Goal: Communication & Community: Answer question/provide support

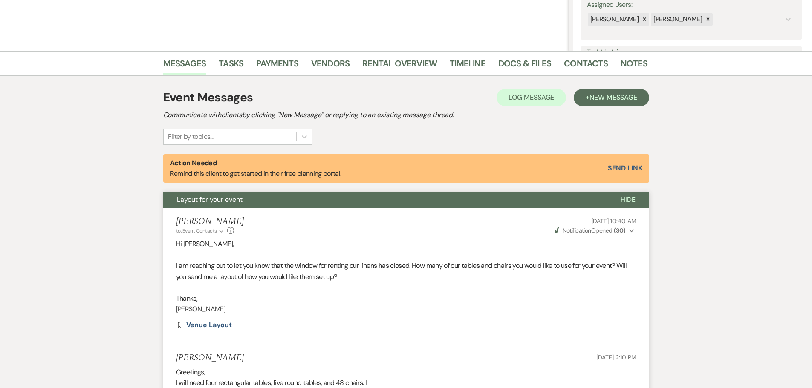
scroll to position [32, 0]
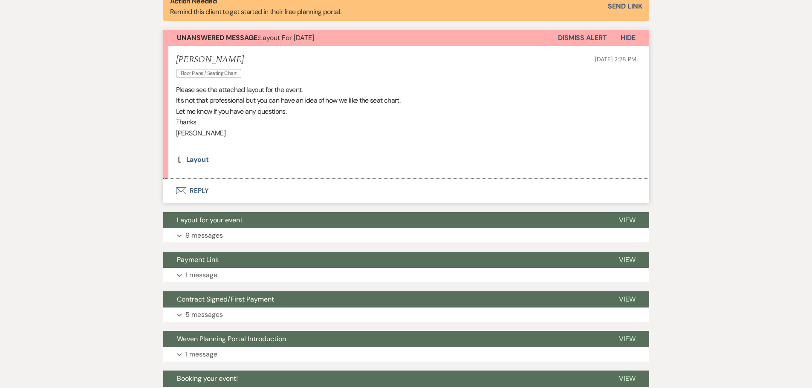
scroll to position [247, 0]
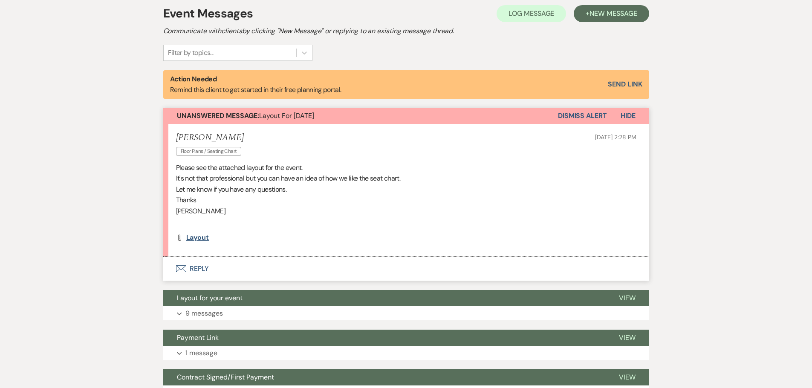
click at [188, 238] on span "layout" at bounding box center [197, 237] width 23 height 9
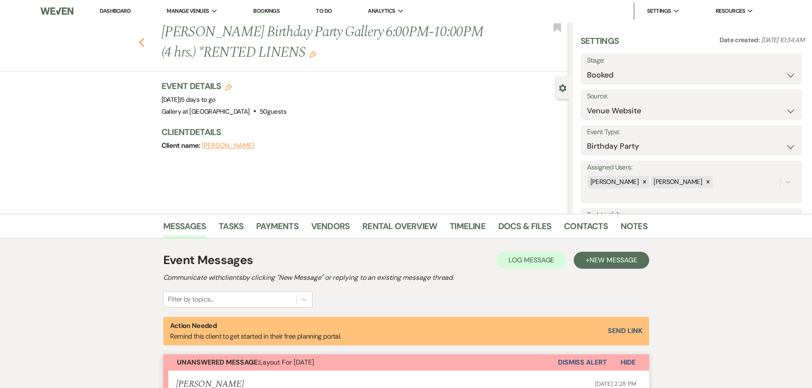
click at [144, 41] on use "button" at bounding box center [142, 42] width 6 height 9
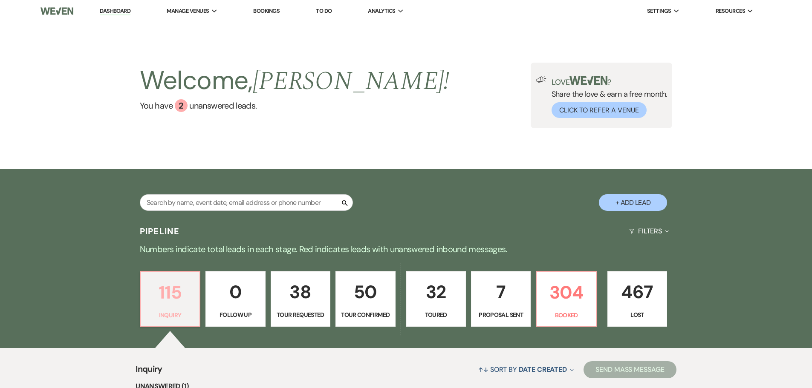
click at [188, 298] on p "115" at bounding box center [170, 292] width 49 height 29
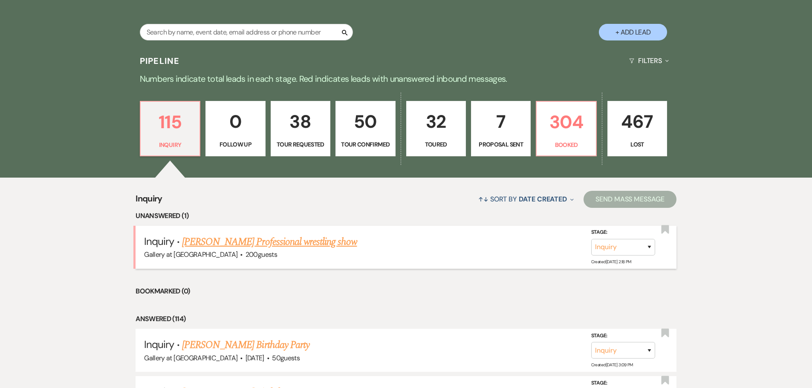
click at [299, 241] on link "[PERSON_NAME] Professional wrestling show" at bounding box center [269, 241] width 175 height 15
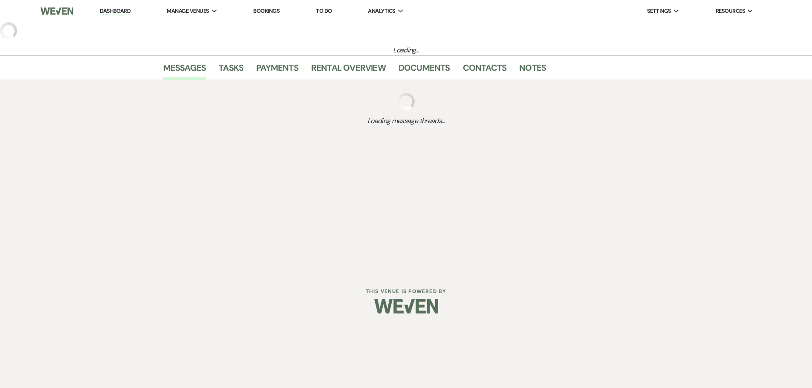
select select "5"
select select "13"
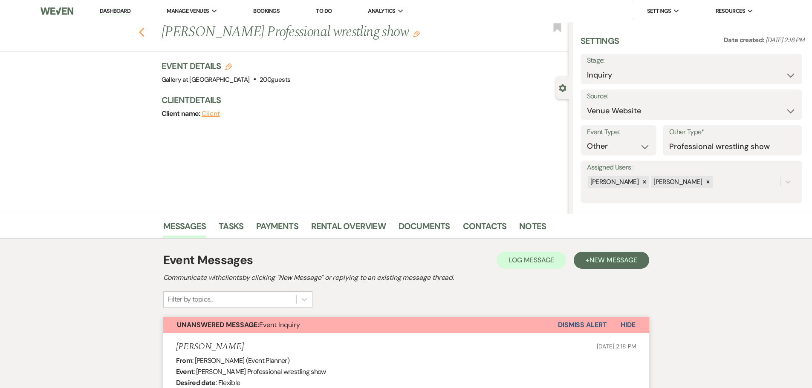
click at [144, 35] on use "button" at bounding box center [142, 32] width 6 height 9
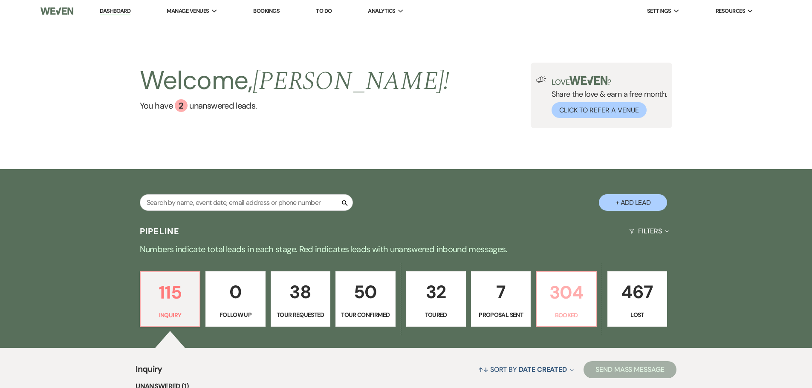
click at [569, 307] on link "304 Booked" at bounding box center [566, 299] width 61 height 55
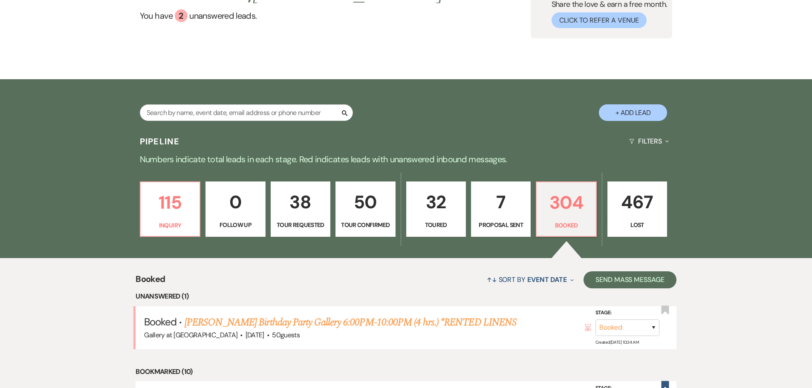
scroll to position [171, 0]
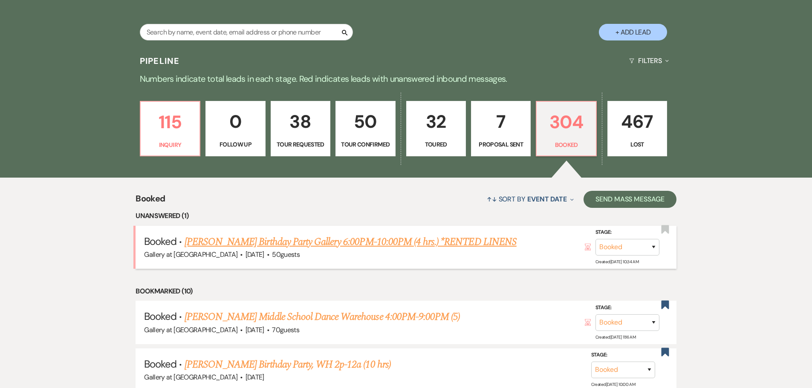
click at [309, 239] on link "[PERSON_NAME] Birthday Party Gallery 6:00PM-10:00PM (4 hrs.) *RENTED LINENS" at bounding box center [351, 241] width 332 height 15
select select "5"
select select "4"
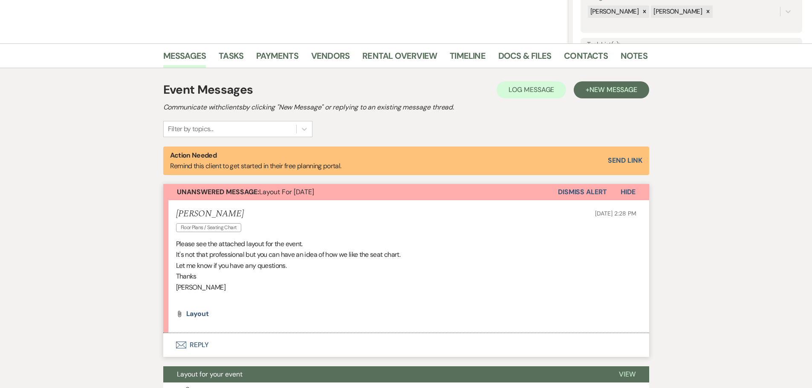
scroll to position [341, 0]
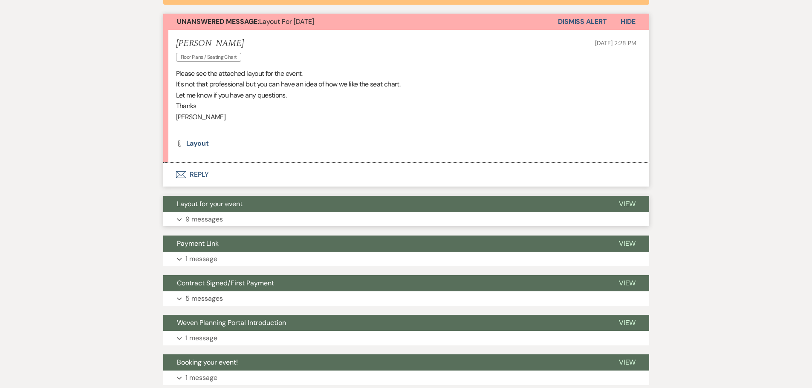
click at [247, 208] on button "Layout for your event" at bounding box center [384, 204] width 442 height 16
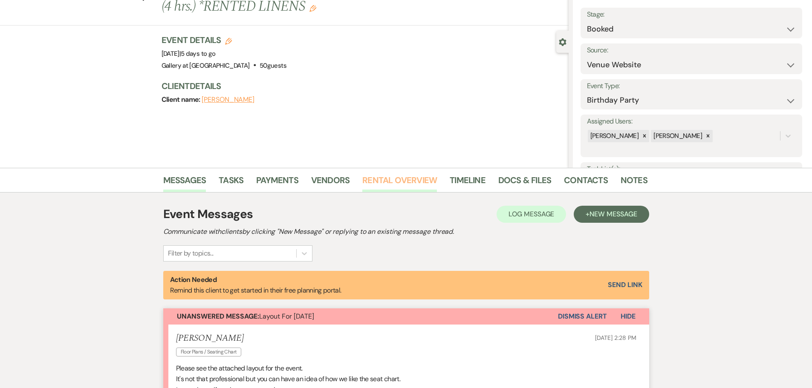
scroll to position [32, 0]
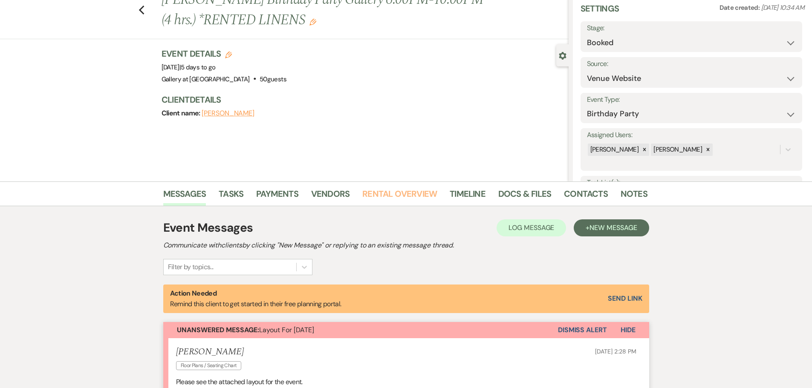
click at [383, 192] on link "Rental Overview" at bounding box center [399, 196] width 75 height 19
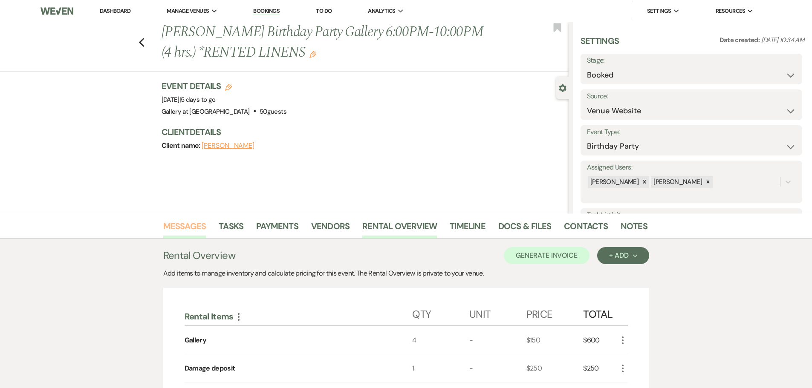
drag, startPoint x: 165, startPoint y: 223, endPoint x: 170, endPoint y: 225, distance: 5.2
click at [165, 223] on link "Messages" at bounding box center [184, 229] width 43 height 19
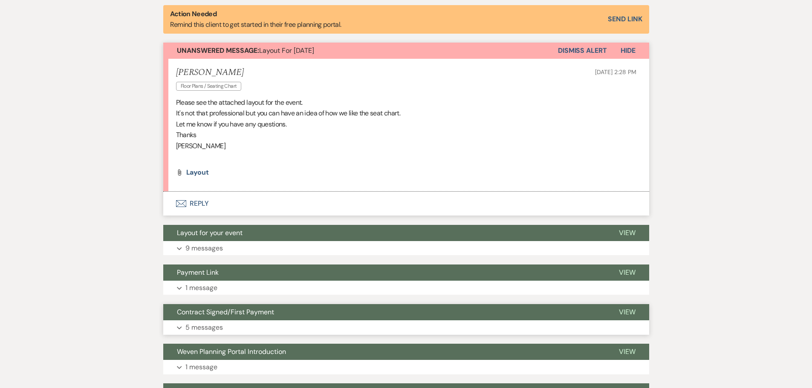
scroll to position [190, 0]
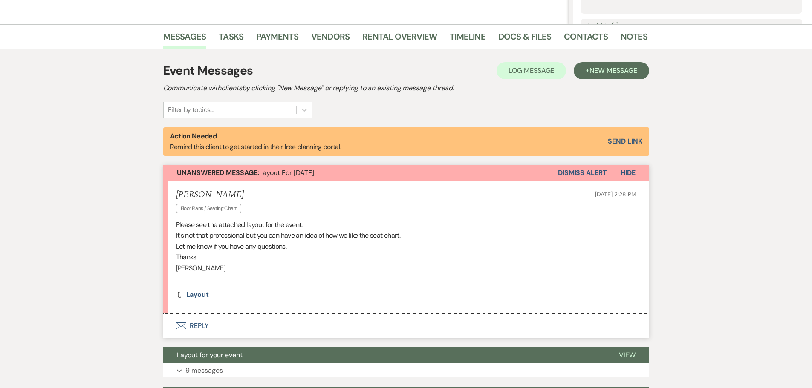
click at [190, 322] on button "Envelope Reply" at bounding box center [406, 326] width 486 height 24
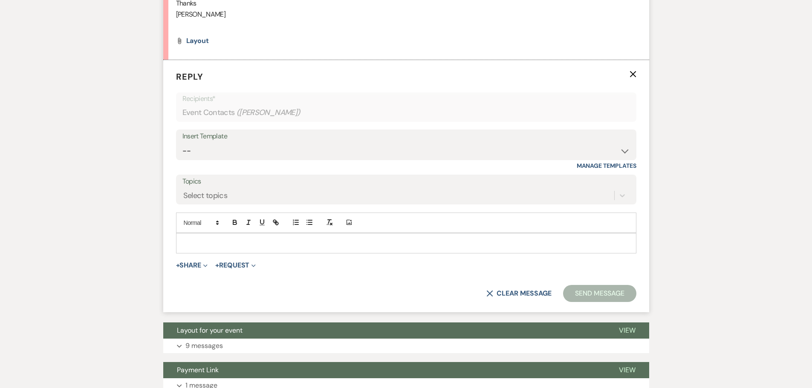
scroll to position [446, 0]
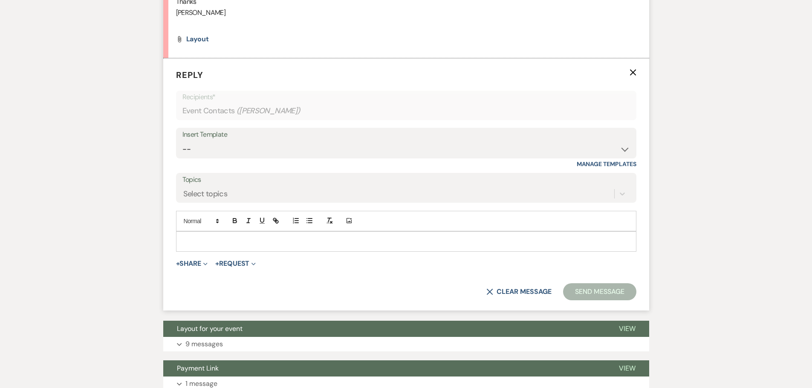
click at [205, 242] on p at bounding box center [406, 241] width 447 height 9
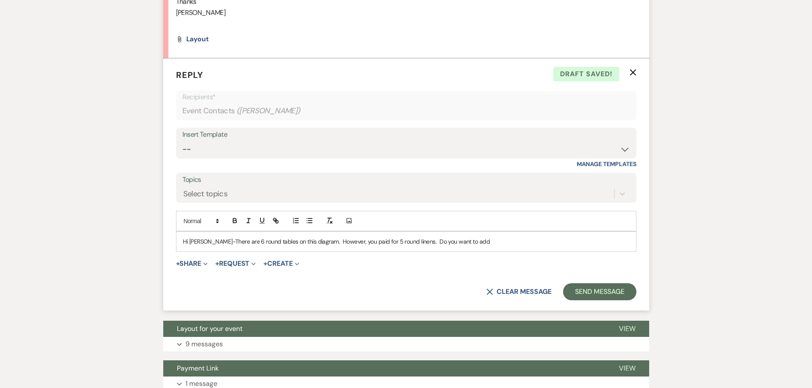
click at [307, 243] on p "Hi [PERSON_NAME]-There are 6 round tables on this diagram. However, you paid fo…" at bounding box center [406, 241] width 447 height 9
click at [313, 243] on p "Hi [PERSON_NAME]-There are 6 round tables on this diagram. However, you paid fo…" at bounding box center [406, 241] width 447 height 9
click at [311, 241] on p "Hi [PERSON_NAME]-There are 6 round tables on this diagram. However, you paid fo…" at bounding box center [406, 241] width 447 height 9
drag, startPoint x: 407, startPoint y: 242, endPoint x: 485, endPoint y: 238, distance: 78.5
click at [485, 238] on p "Hi [PERSON_NAME]-There are 6 round tables on this diagram. However, you paid fo…" at bounding box center [406, 241] width 447 height 9
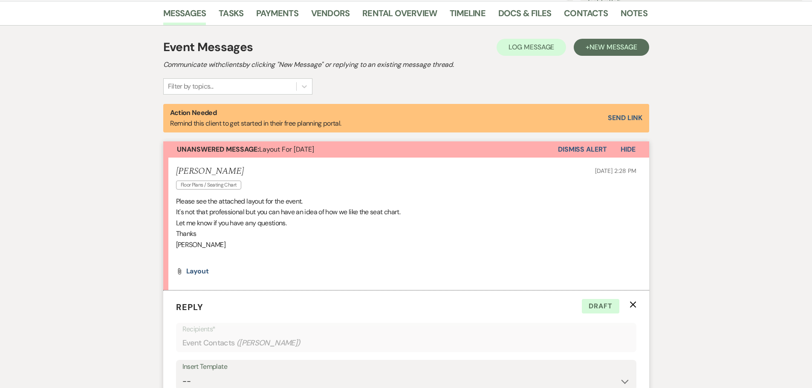
scroll to position [190, 0]
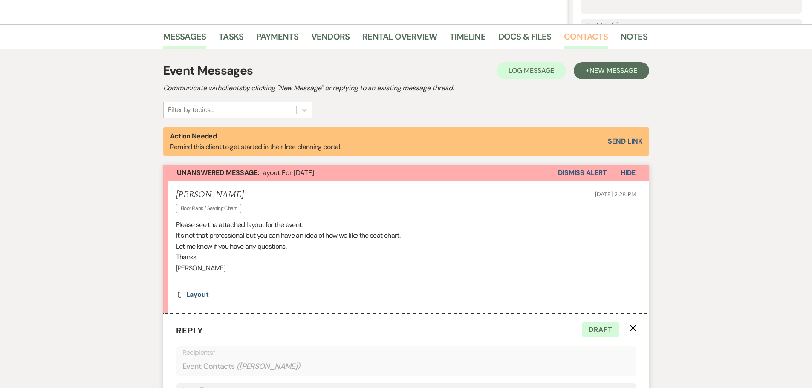
click at [578, 36] on link "Contacts" at bounding box center [586, 39] width 44 height 19
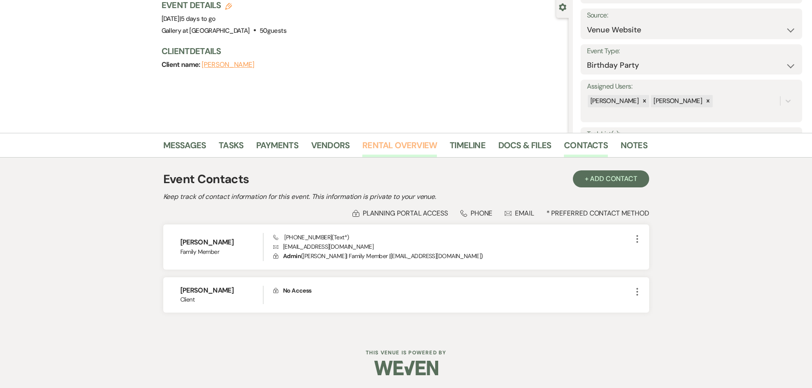
click at [416, 148] on link "Rental Overview" at bounding box center [399, 148] width 75 height 19
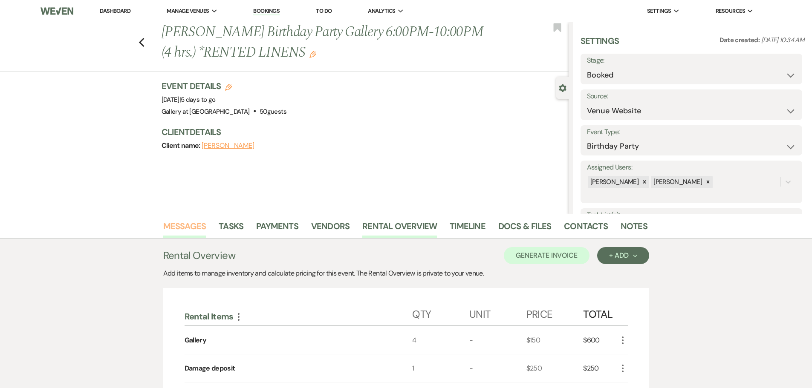
click at [179, 229] on link "Messages" at bounding box center [184, 229] width 43 height 19
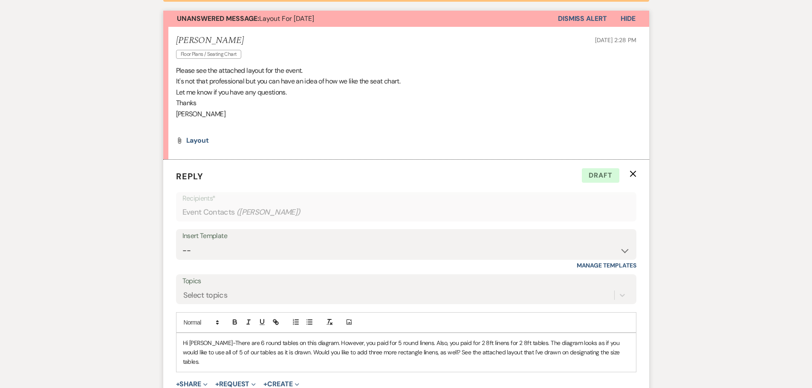
scroll to position [469, 0]
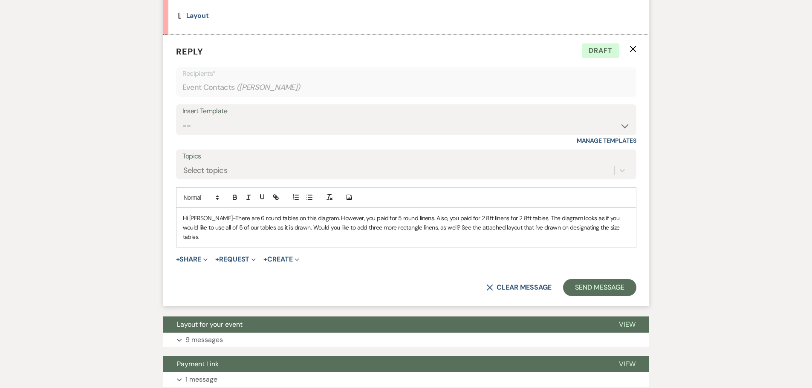
click at [201, 220] on p "Hi [PERSON_NAME]-There are 6 round tables on this diagram. However, you paid fo…" at bounding box center [406, 228] width 447 height 29
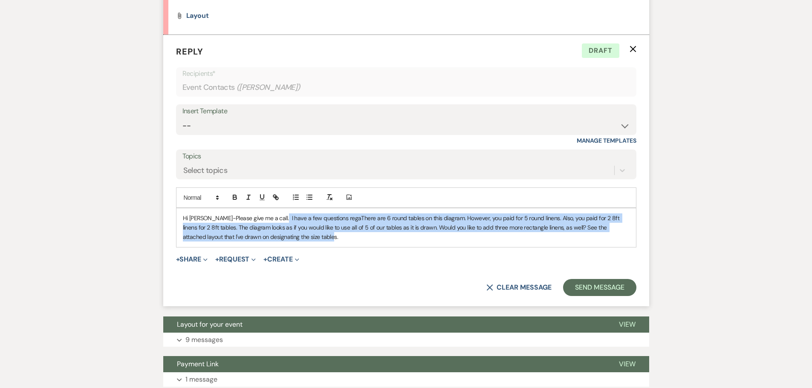
drag, startPoint x: 306, startPoint y: 243, endPoint x: 277, endPoint y: 218, distance: 37.8
click at [277, 218] on div "Hi [PERSON_NAME]-Please give me a call. I have a few questions regaThere are 6 …" at bounding box center [406, 227] width 460 height 39
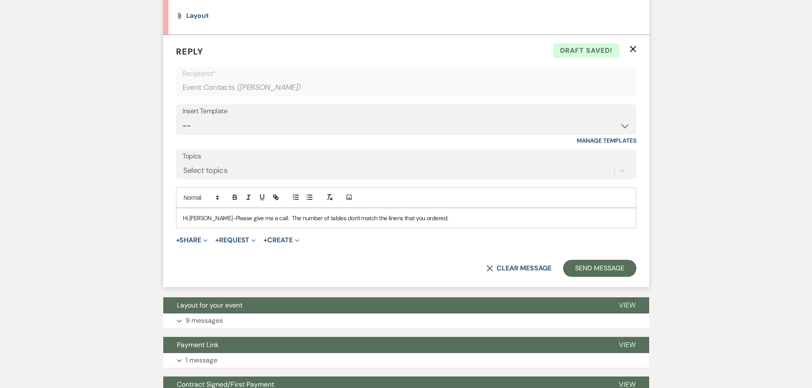
click at [224, 219] on p "Hi [PERSON_NAME]-Please give me a call. The number of tables don't match the li…" at bounding box center [406, 218] width 447 height 9
click at [501, 221] on p "Hi [PERSON_NAME]-I just left you a voicemail. Please give me a call. The number…" at bounding box center [406, 218] width 447 height 9
click at [337, 220] on p "Hi [PERSON_NAME]-I just left you a voicemail. Please give me a call. The number…" at bounding box center [406, 218] width 447 height 9
drag, startPoint x: 564, startPoint y: 216, endPoint x: 572, endPoint y: 216, distance: 8.1
click at [572, 216] on p "Hi [PERSON_NAME]-I just left you a voicemail. Please give me a call to get some…" at bounding box center [406, 218] width 447 height 9
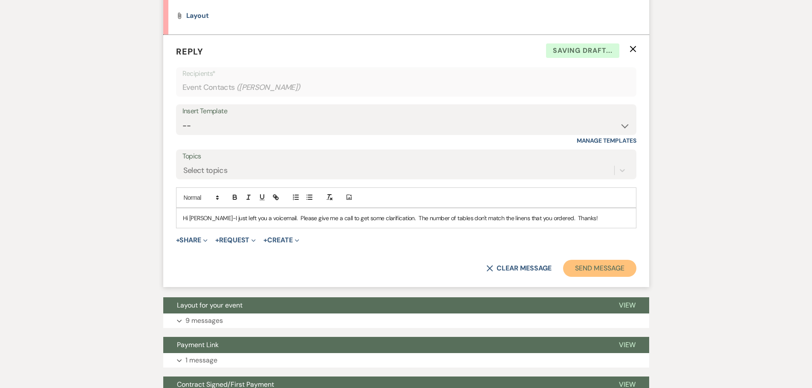
click at [609, 263] on button "Send Message" at bounding box center [599, 268] width 73 height 17
